Goal: Find specific page/section: Find specific page/section

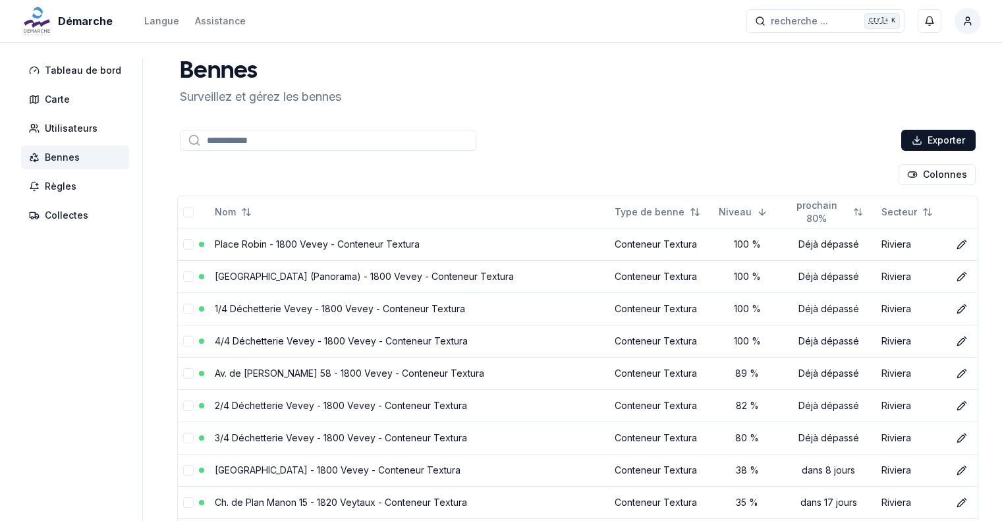
scroll to position [142, 0]
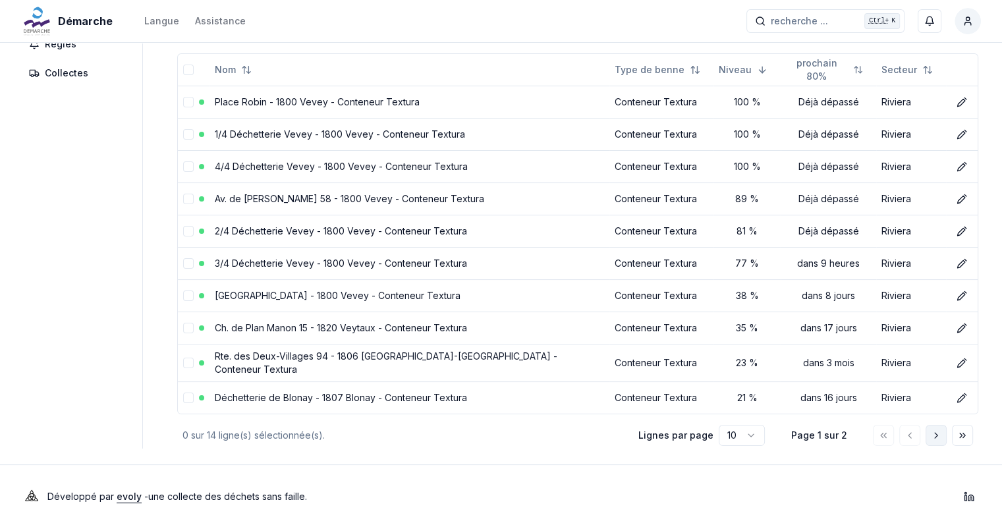
click at [941, 428] on button "Aller à la page suivante" at bounding box center [936, 435] width 21 height 21
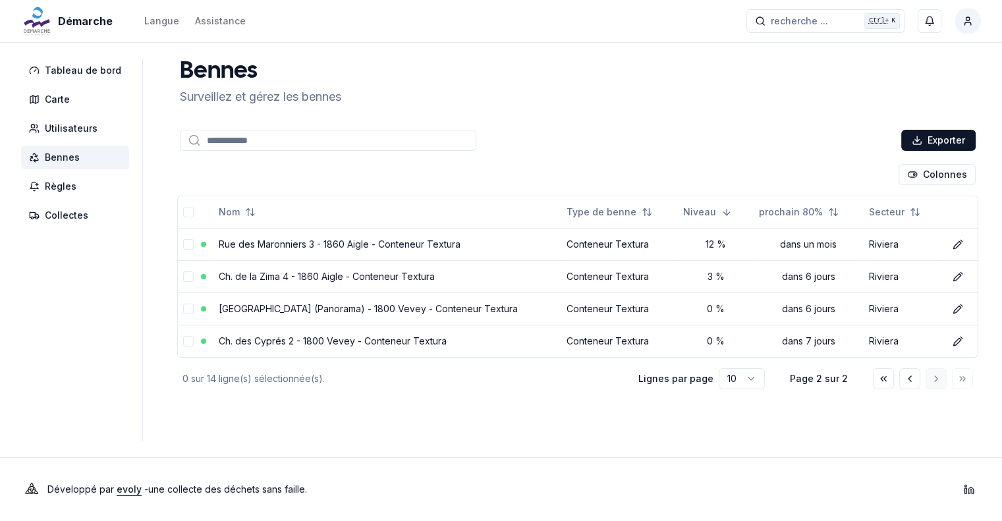
scroll to position [0, 0]
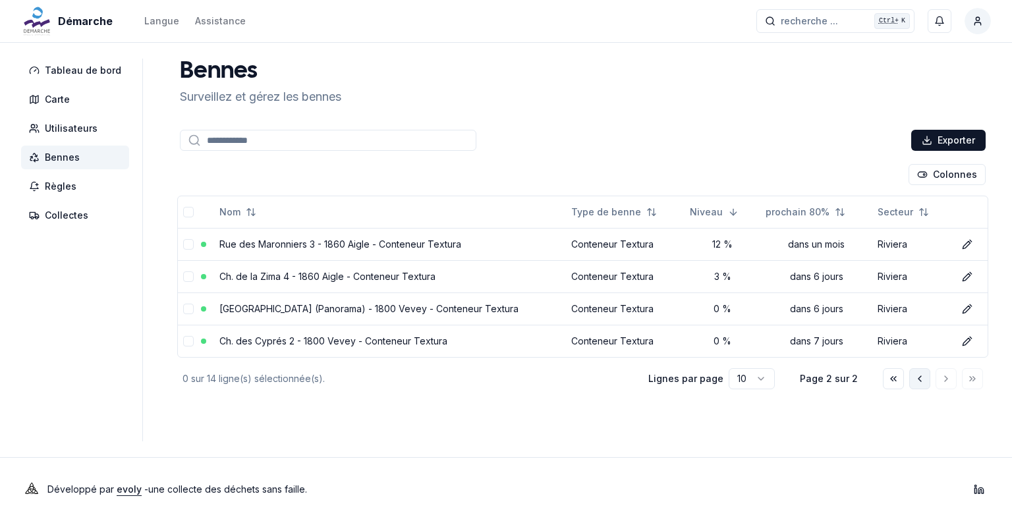
click at [922, 379] on icon "Aller à la page précédente" at bounding box center [919, 379] width 11 height 11
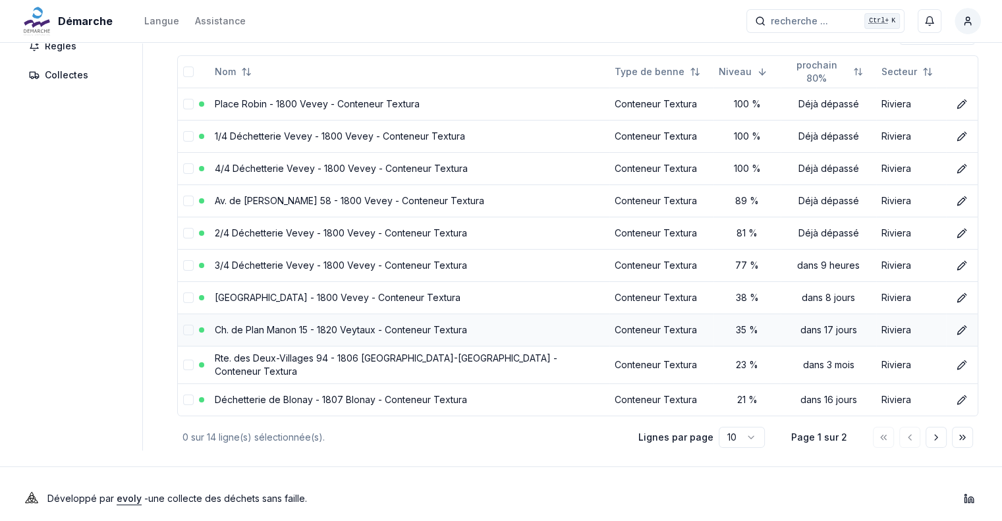
scroll to position [142, 0]
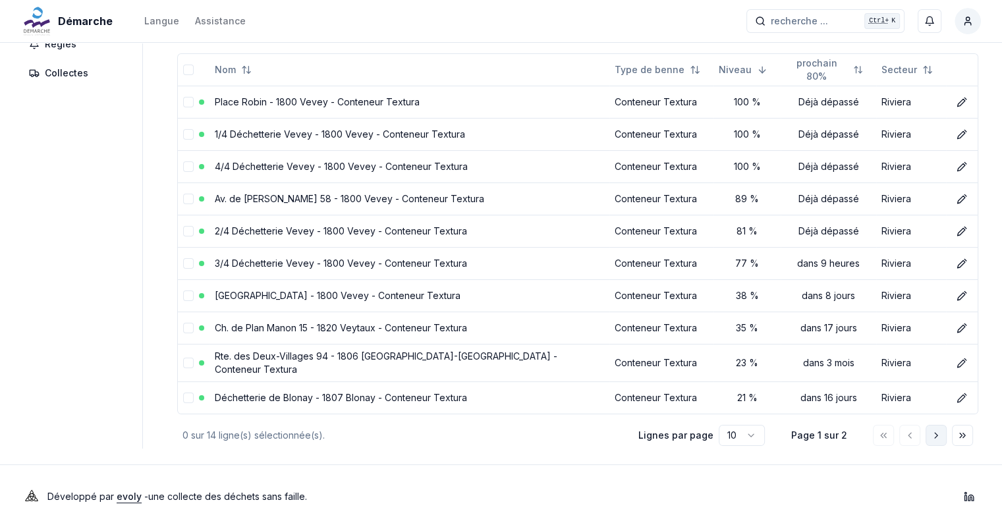
click at [933, 430] on icon "Aller à la page suivante" at bounding box center [936, 435] width 11 height 11
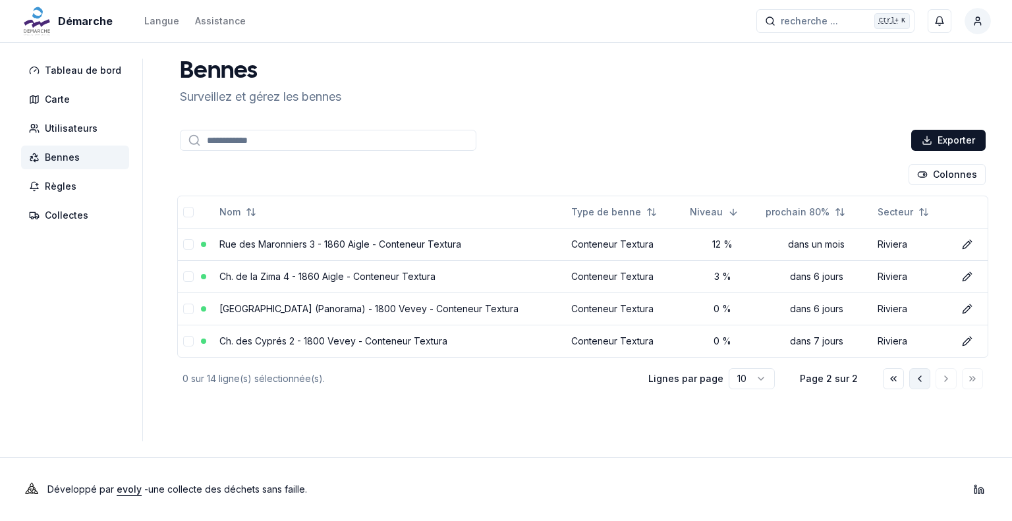
click at [920, 381] on icon "Aller à la page précédente" at bounding box center [919, 379] width 11 height 11
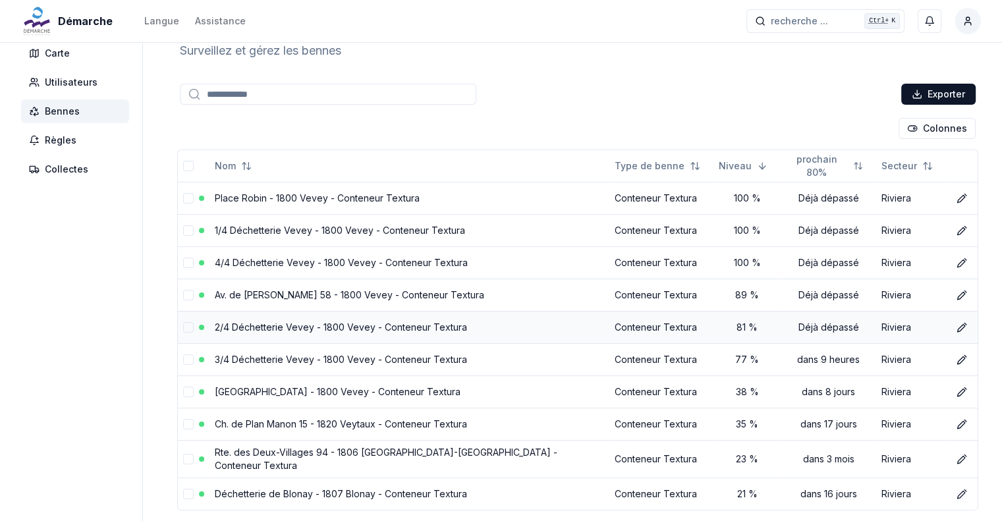
scroll to position [66, 0]
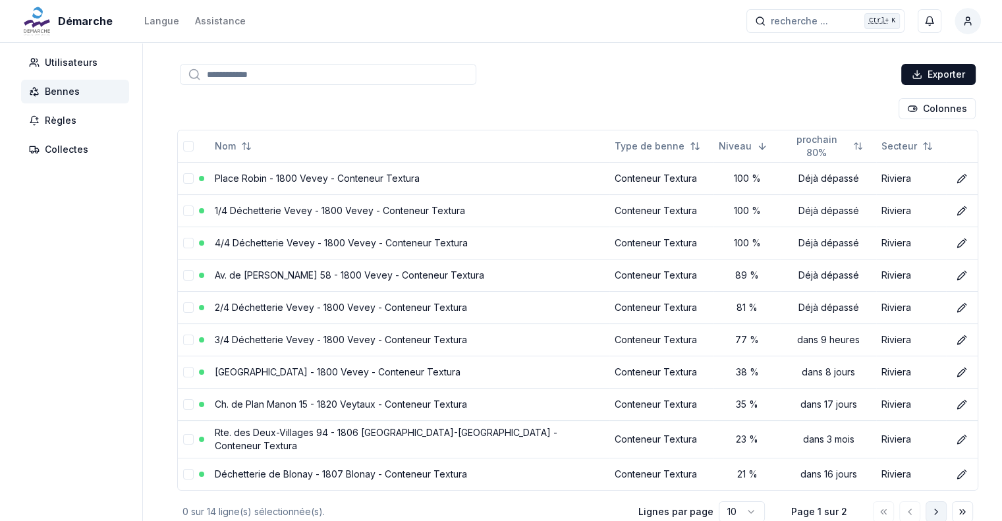
click at [931, 507] on icon "Aller à la page suivante" at bounding box center [936, 512] width 11 height 11
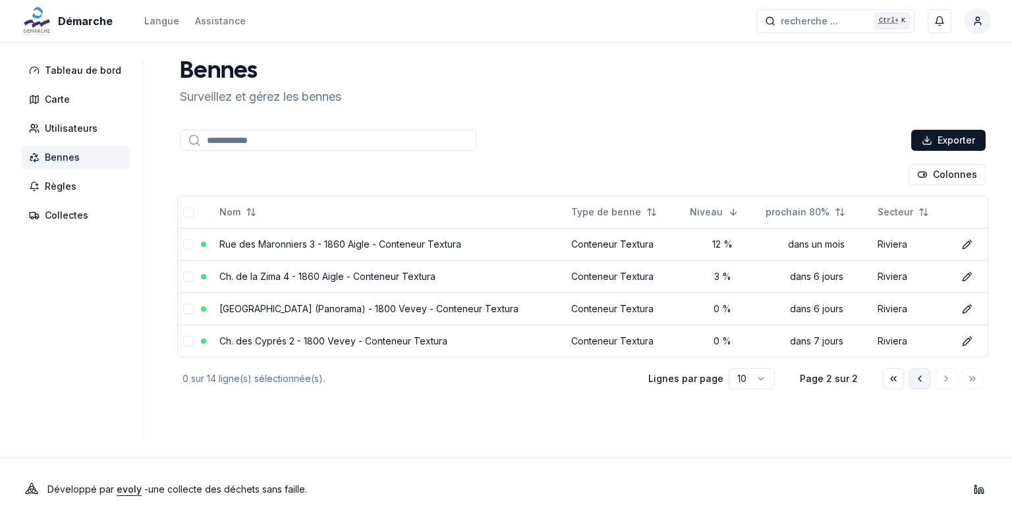
click at [915, 381] on icon "Aller à la page précédente" at bounding box center [919, 379] width 11 height 11
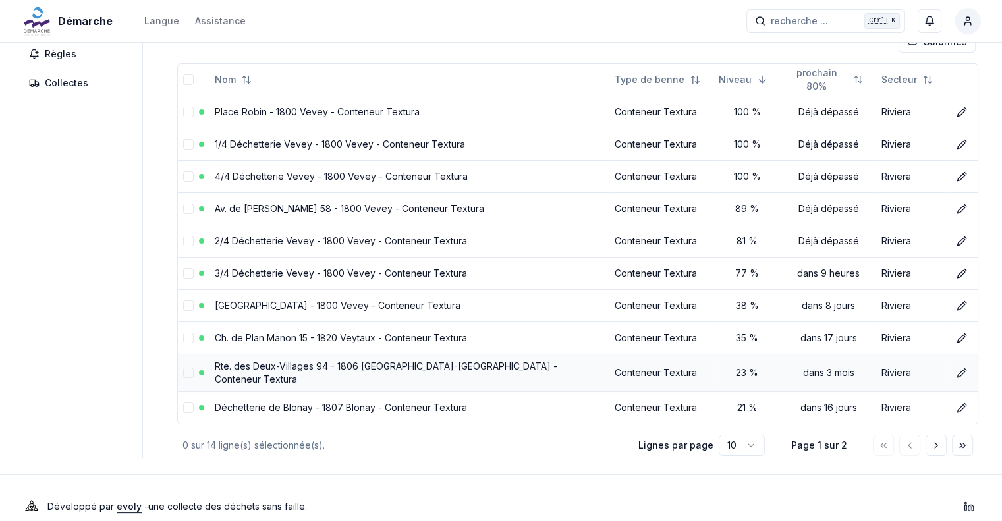
scroll to position [142, 0]
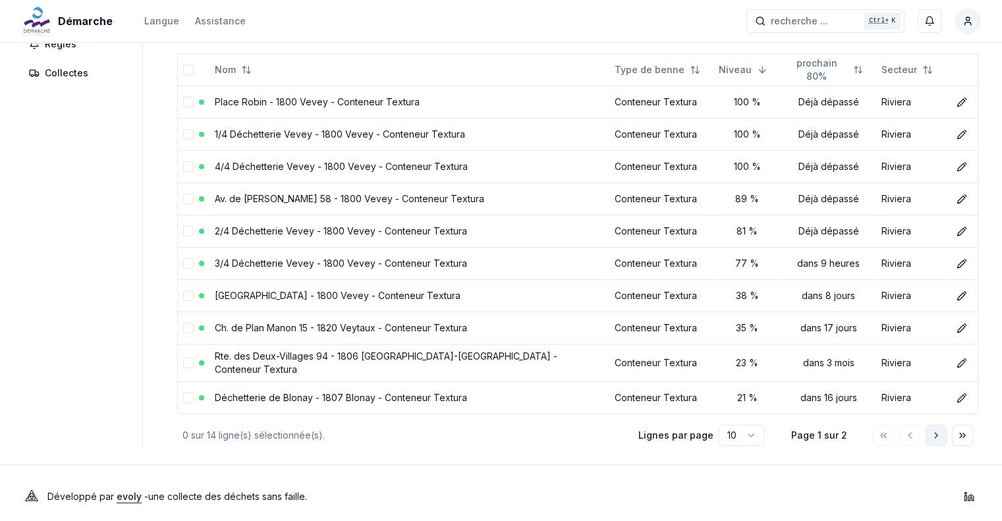
click at [942, 426] on button "Aller à la page suivante" at bounding box center [936, 435] width 21 height 21
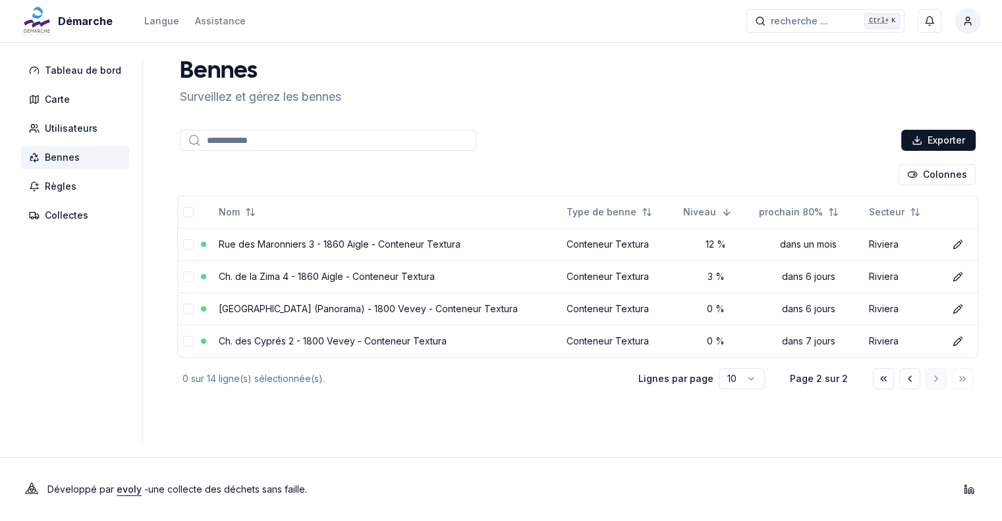
scroll to position [0, 0]
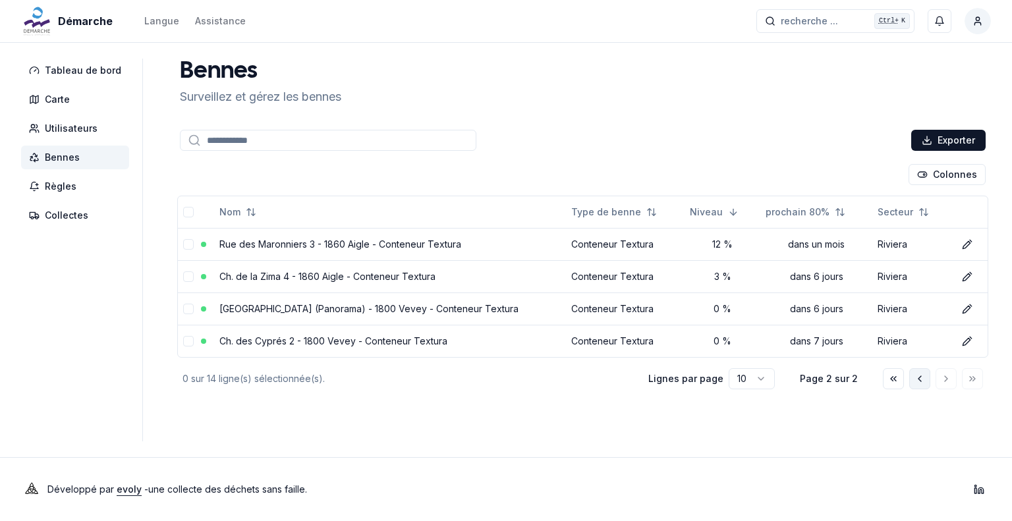
click at [924, 378] on icon "Aller à la page précédente" at bounding box center [919, 379] width 11 height 11
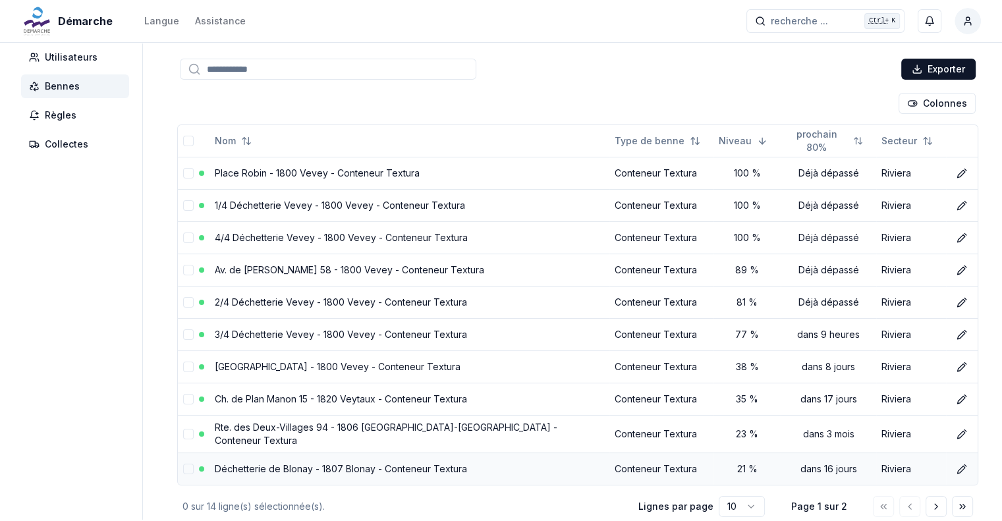
scroll to position [142, 0]
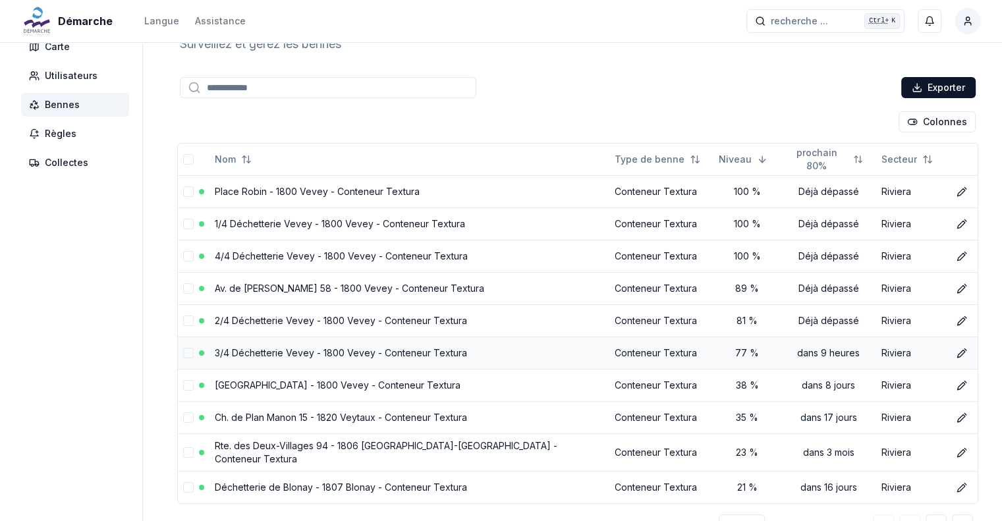
scroll to position [142, 0]
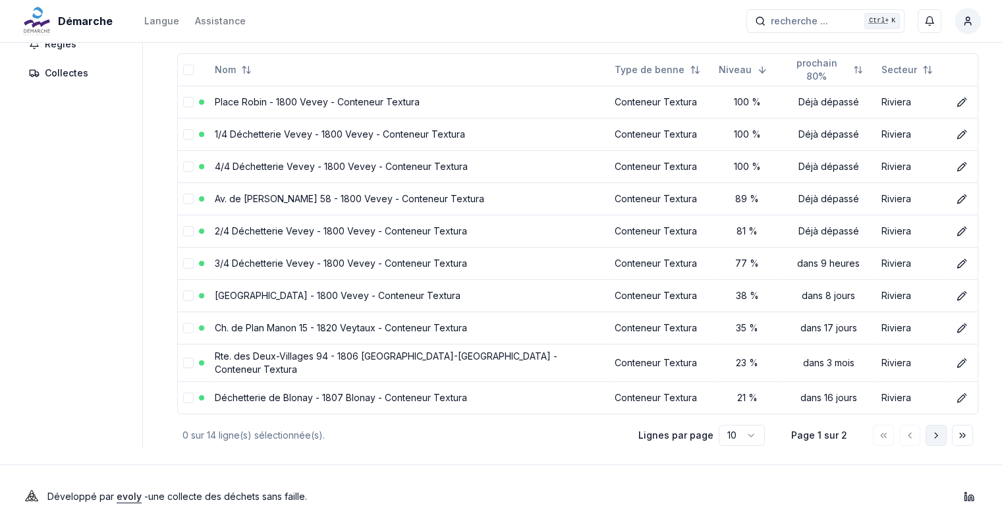
click at [941, 425] on button "Aller à la page suivante" at bounding box center [936, 435] width 21 height 21
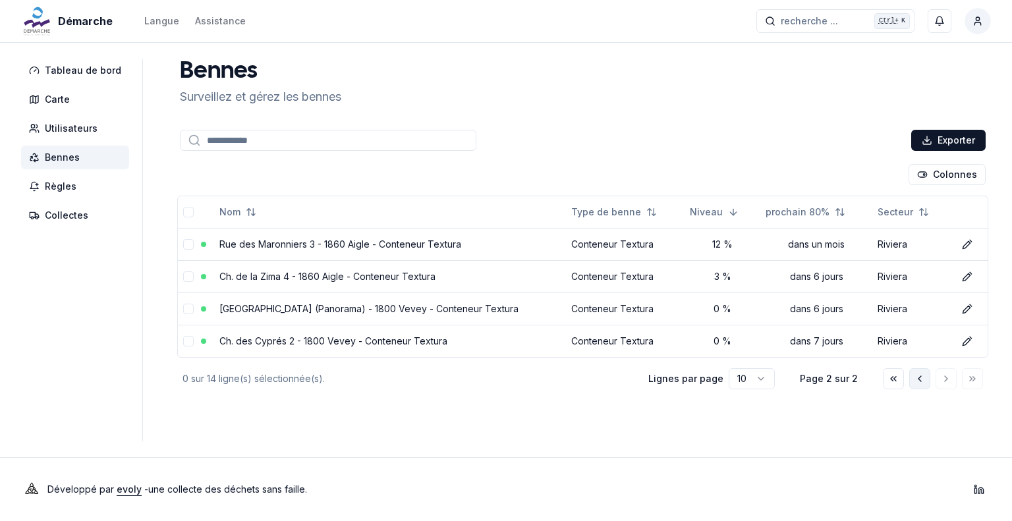
click at [911, 378] on button "Aller à la page précédente" at bounding box center [919, 378] width 21 height 21
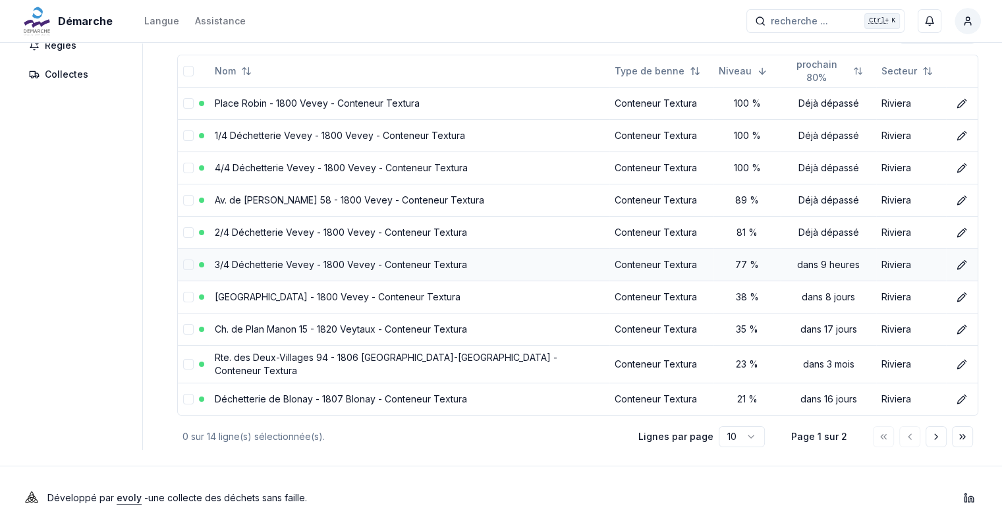
scroll to position [142, 0]
